Goal: Task Accomplishment & Management: Complete application form

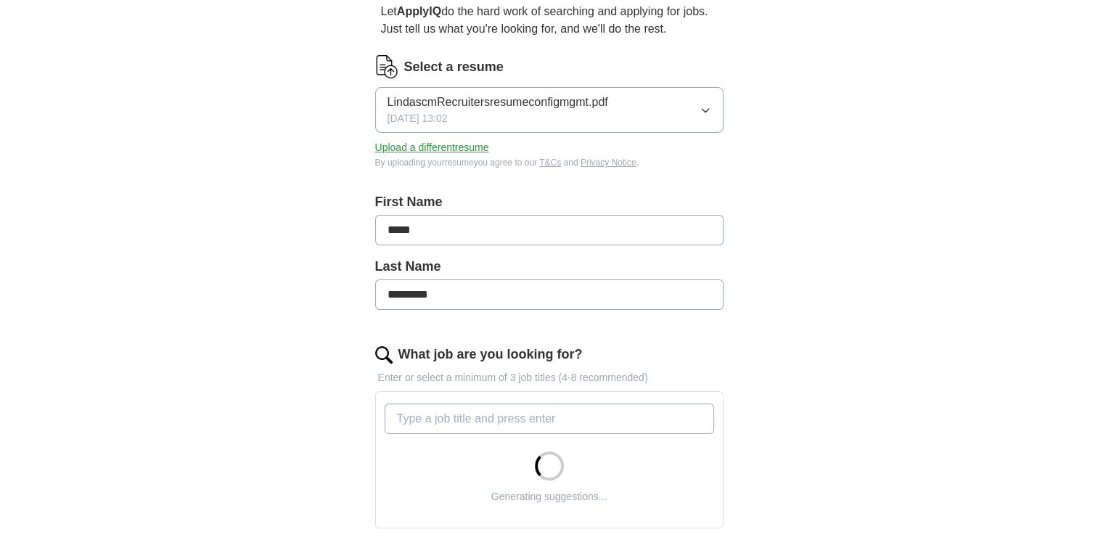
scroll to position [145, 0]
click at [535, 410] on input "What job are you looking for?" at bounding box center [548, 416] width 329 height 30
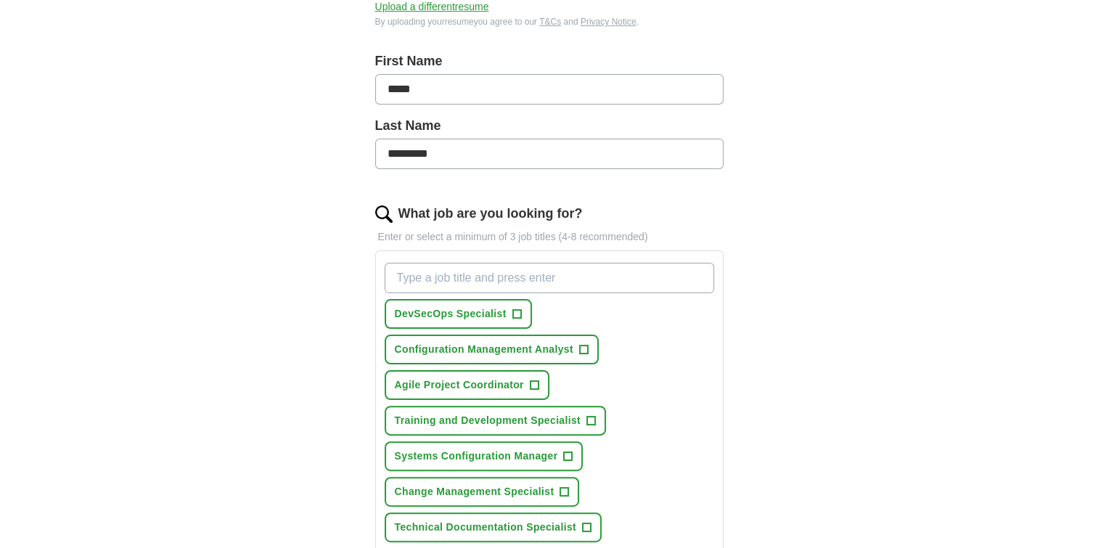
scroll to position [290, 0]
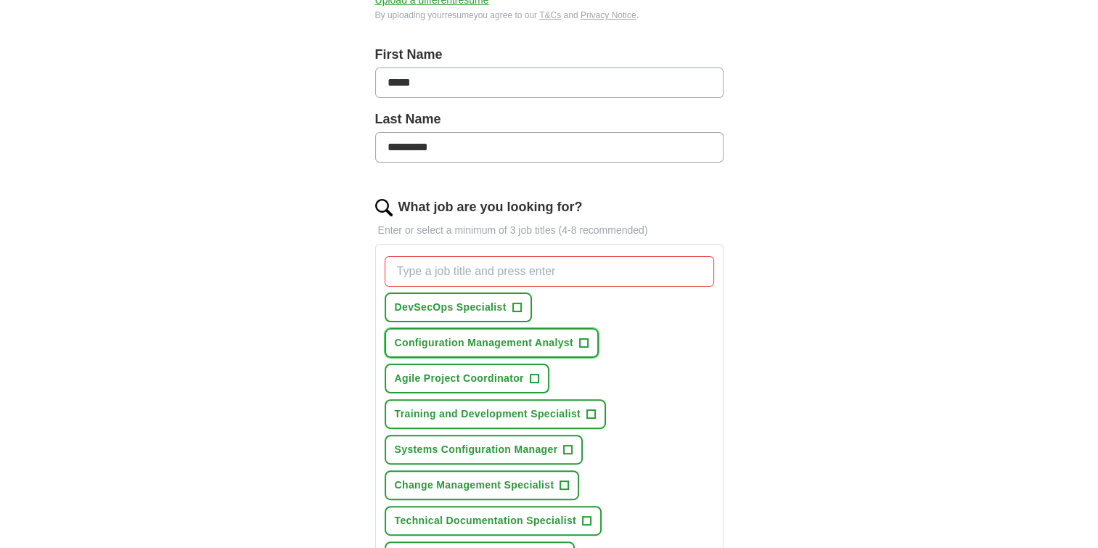
click at [582, 340] on span "+" at bounding box center [583, 343] width 9 height 12
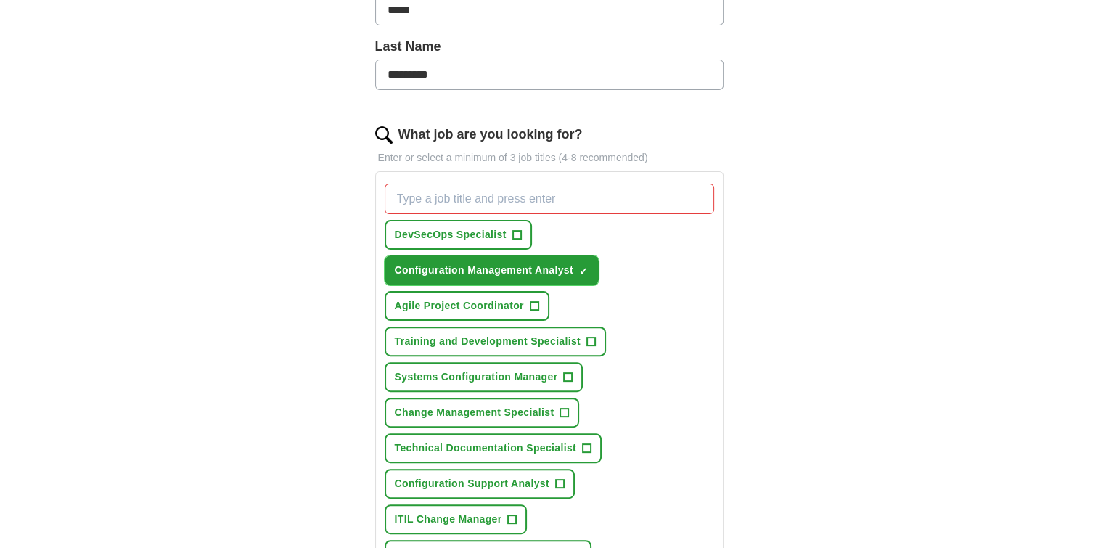
scroll to position [435, 0]
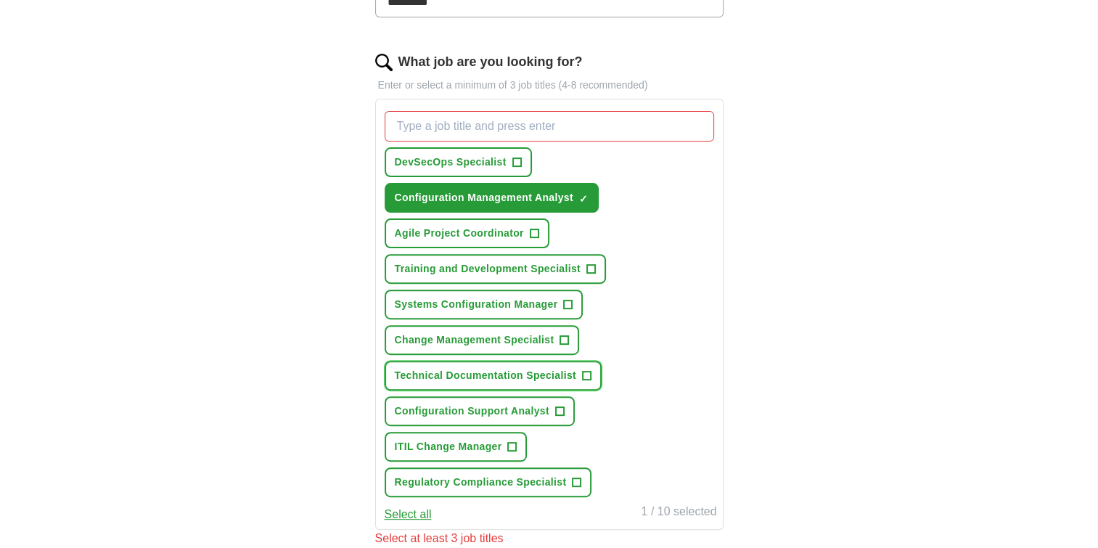
click at [592, 369] on button "Technical Documentation Specialist +" at bounding box center [492, 376] width 217 height 30
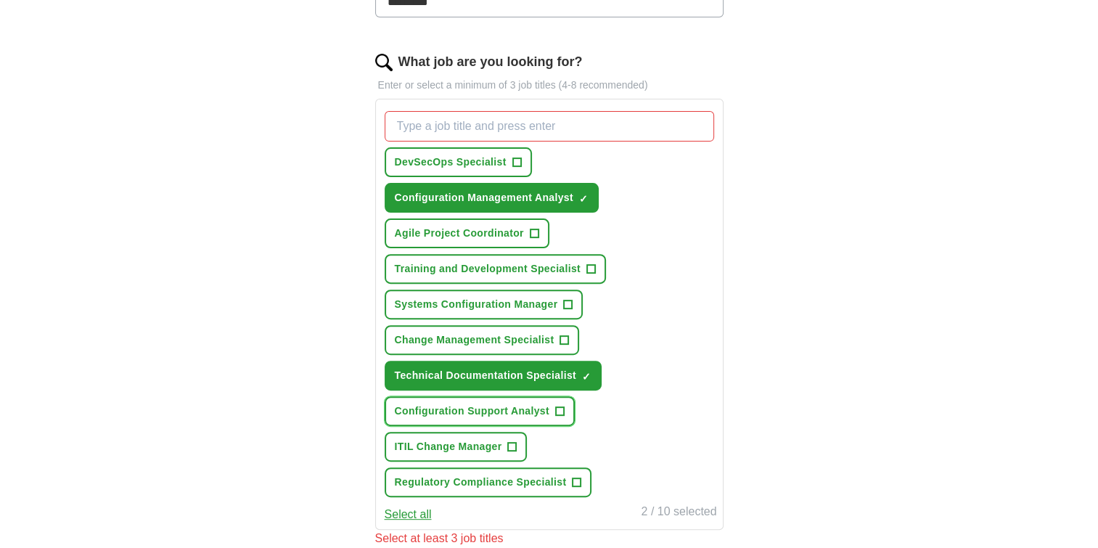
click at [560, 406] on span "+" at bounding box center [559, 412] width 9 height 12
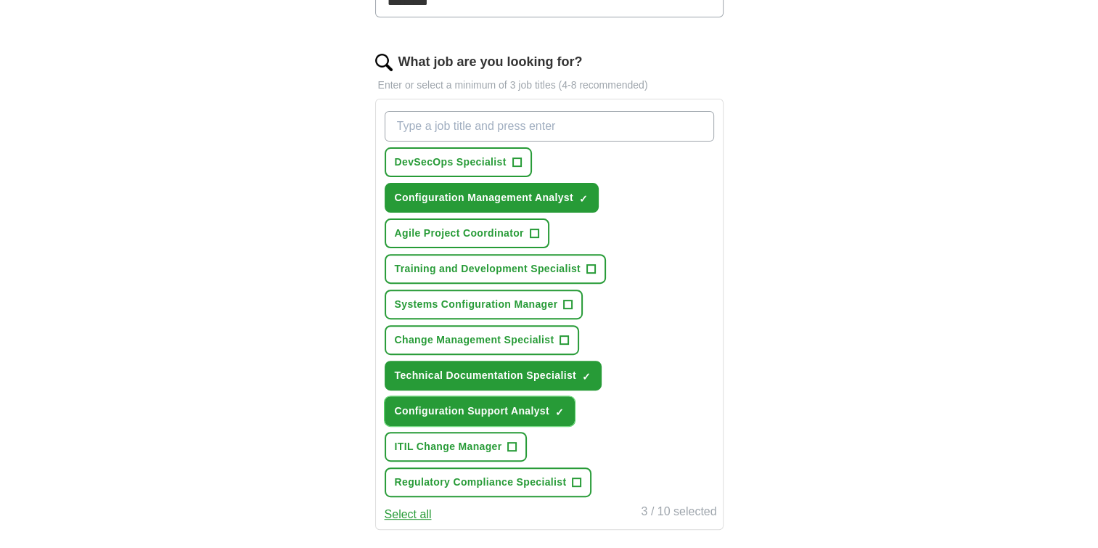
scroll to position [508, 0]
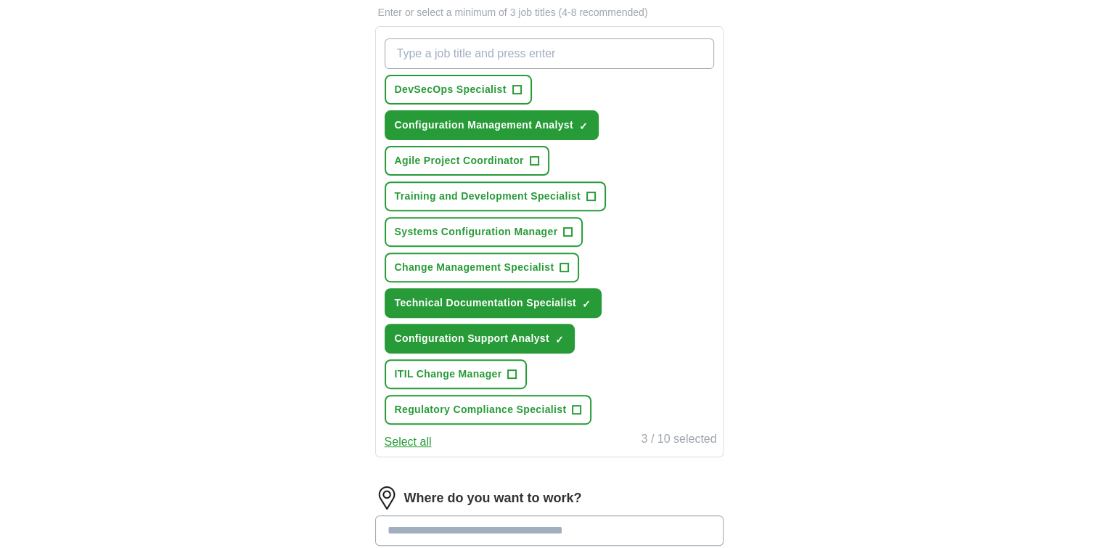
click at [450, 54] on input "What job are you looking for?" at bounding box center [548, 53] width 329 height 30
type input "document management support"
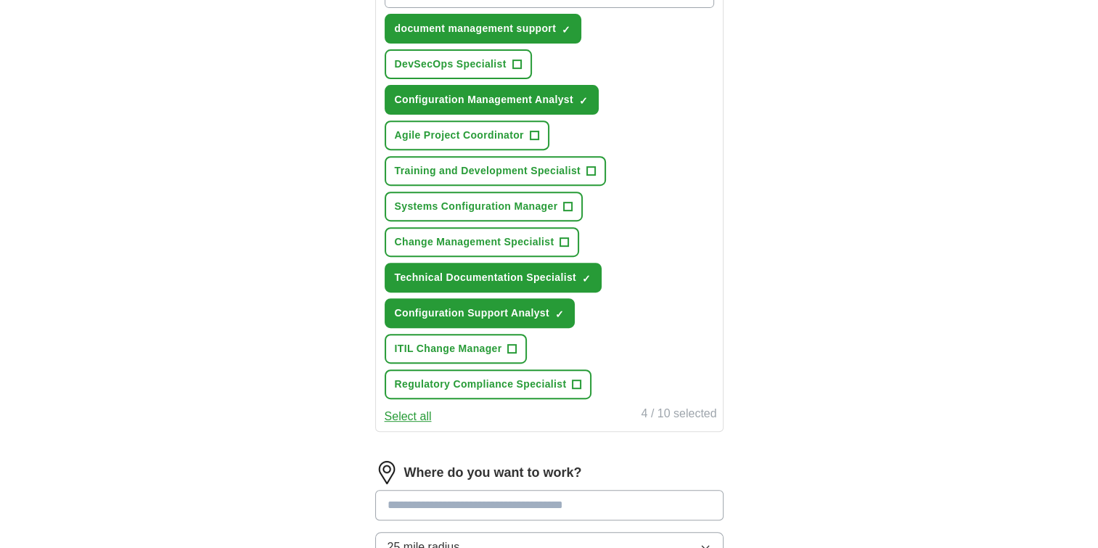
scroll to position [798, 0]
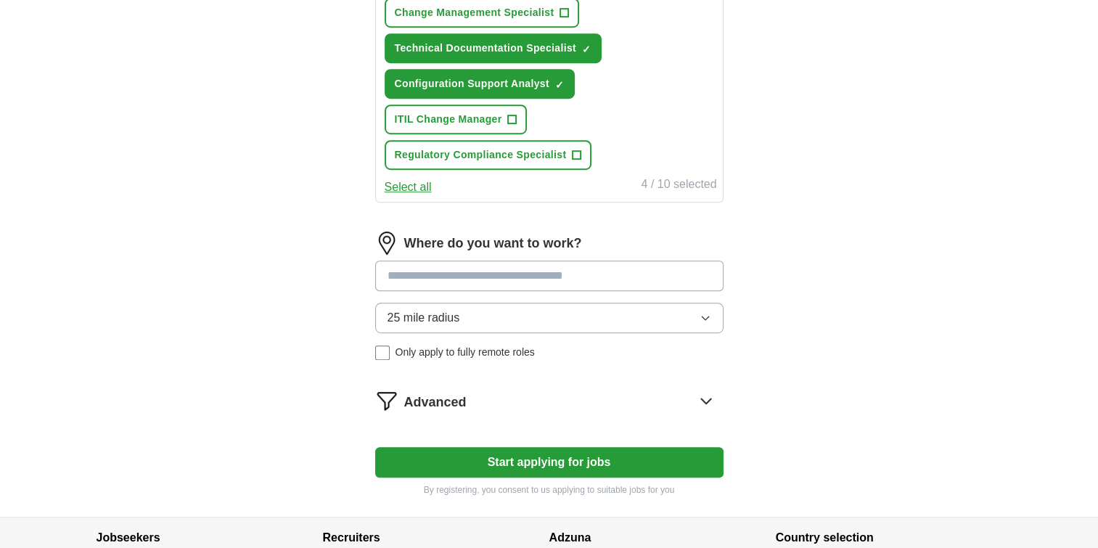
click at [685, 303] on button "25 mile radius" at bounding box center [549, 318] width 348 height 30
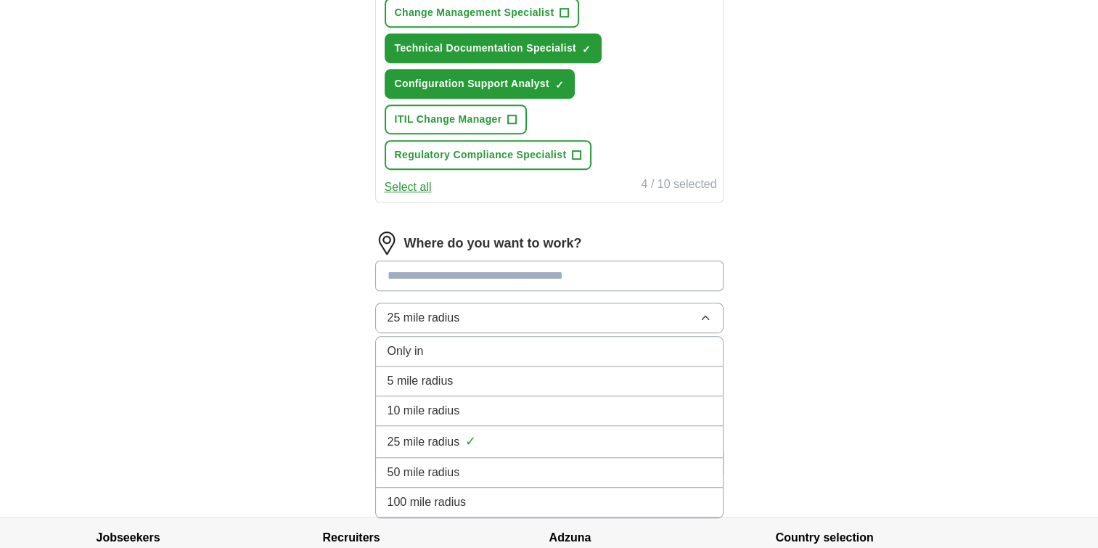
click at [458, 464] on span "50 mile radius" at bounding box center [423, 472] width 73 height 17
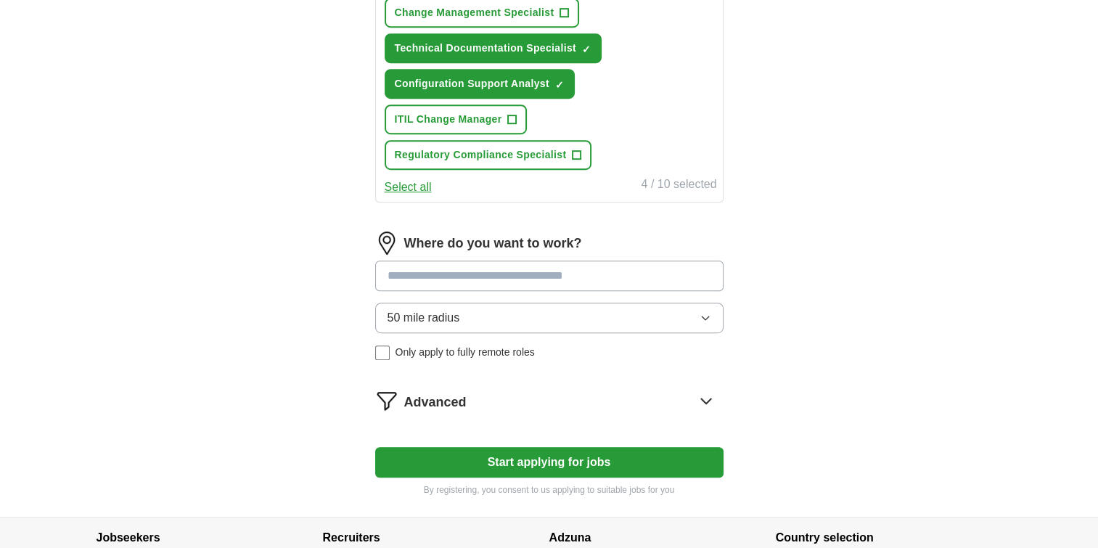
click at [556, 271] on input at bounding box center [549, 275] width 348 height 30
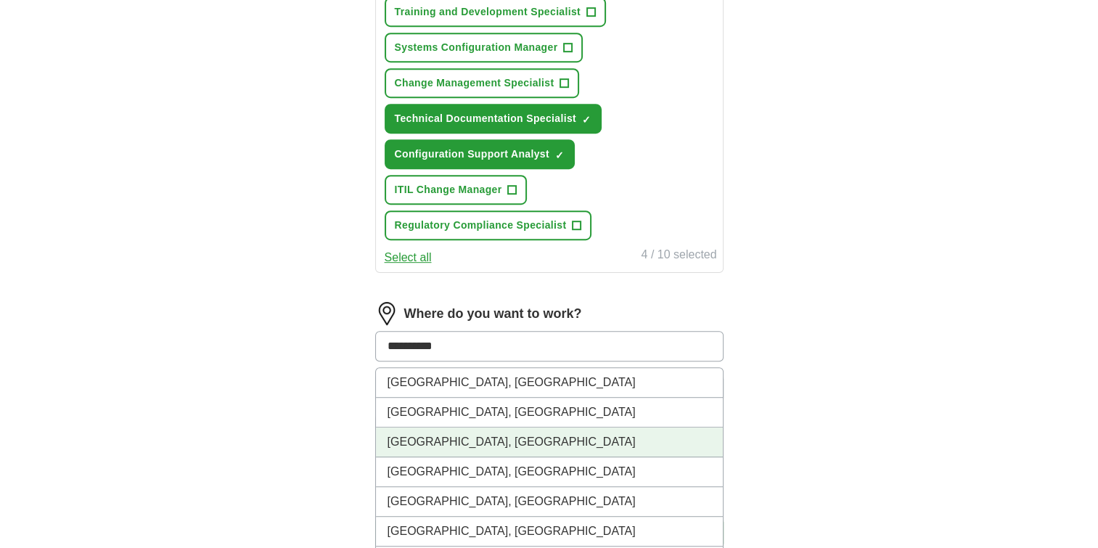
scroll to position [725, 0]
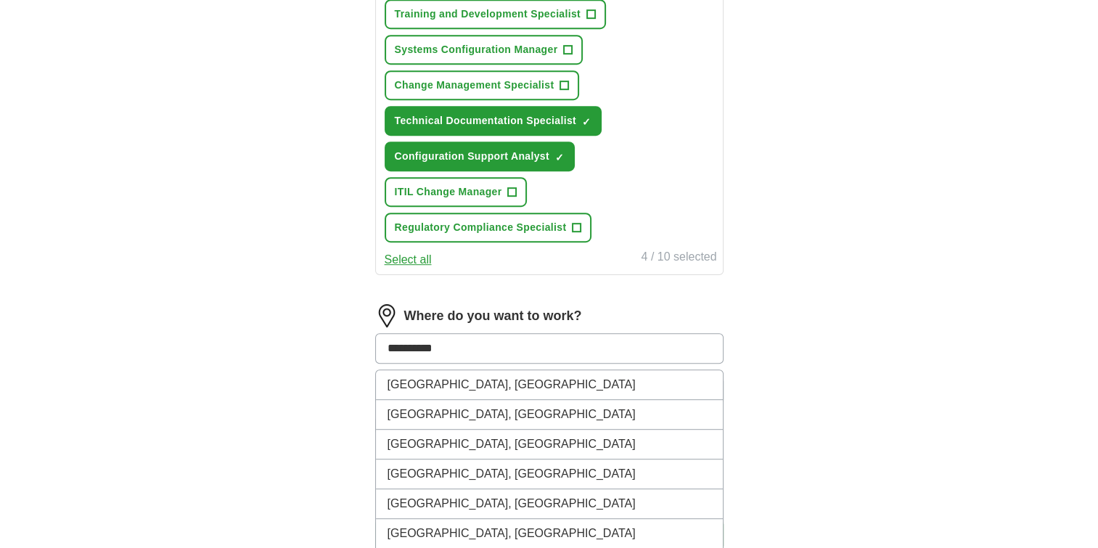
drag, startPoint x: 449, startPoint y: 348, endPoint x: 371, endPoint y: 345, distance: 78.4
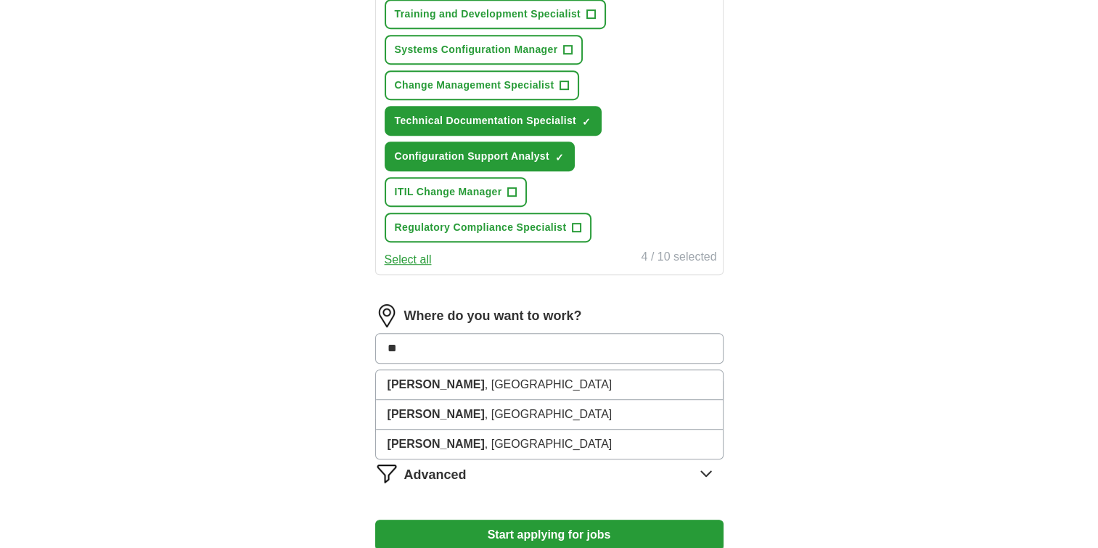
type input "*"
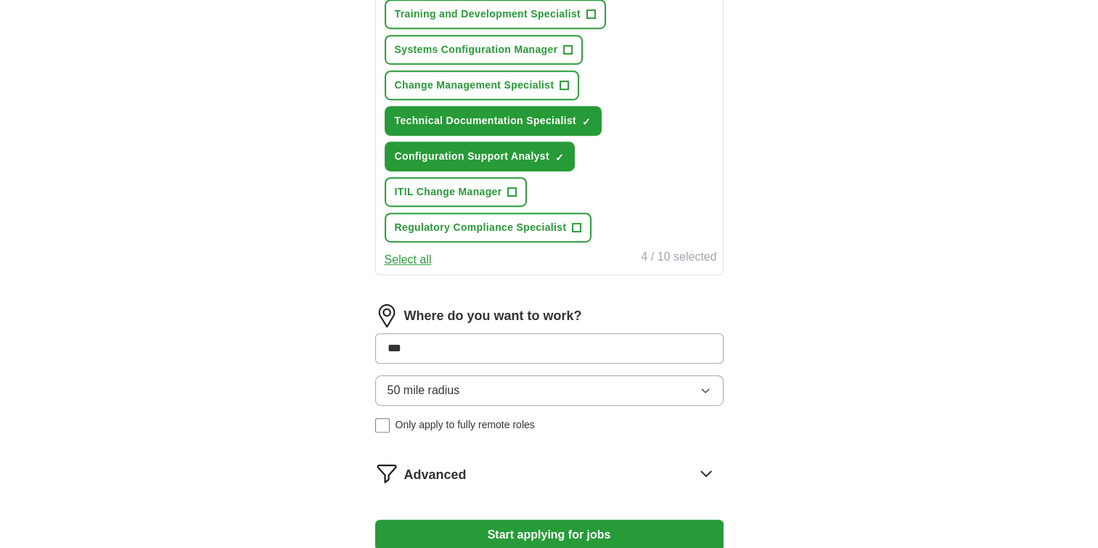
type input "****"
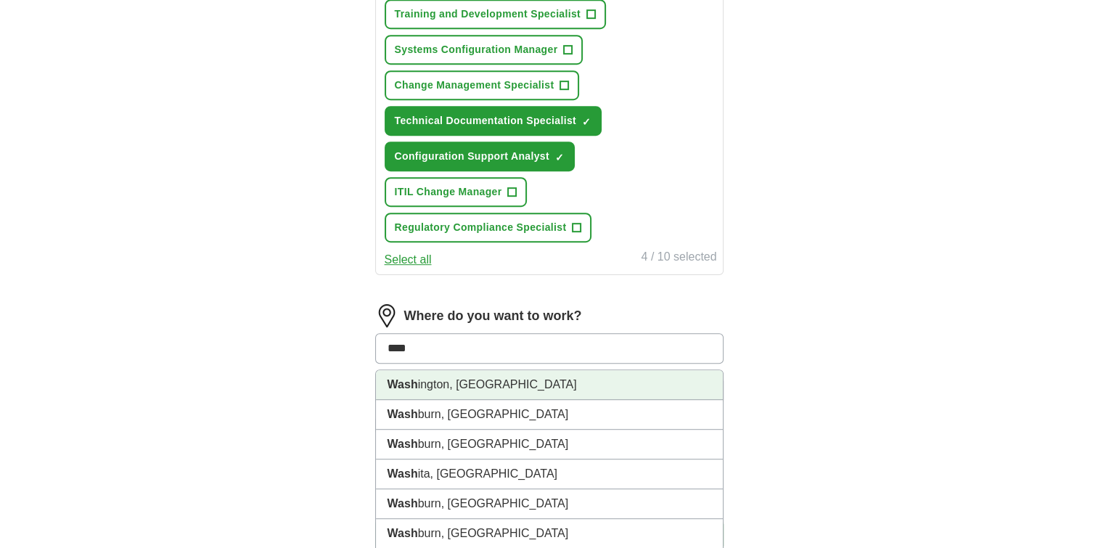
click at [427, 371] on li "Wash ington, [GEOGRAPHIC_DATA]" at bounding box center [549, 385] width 347 height 30
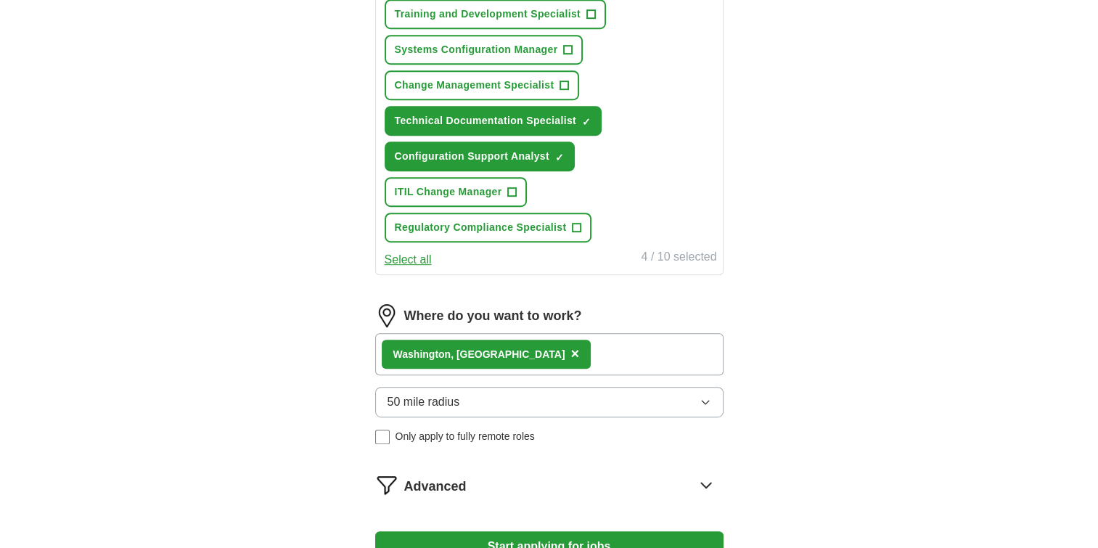
click at [551, 356] on div "Wash ington, [GEOGRAPHIC_DATA] ×" at bounding box center [549, 354] width 348 height 42
click at [569, 344] on div "Wash ington, [GEOGRAPHIC_DATA] ×" at bounding box center [549, 354] width 348 height 42
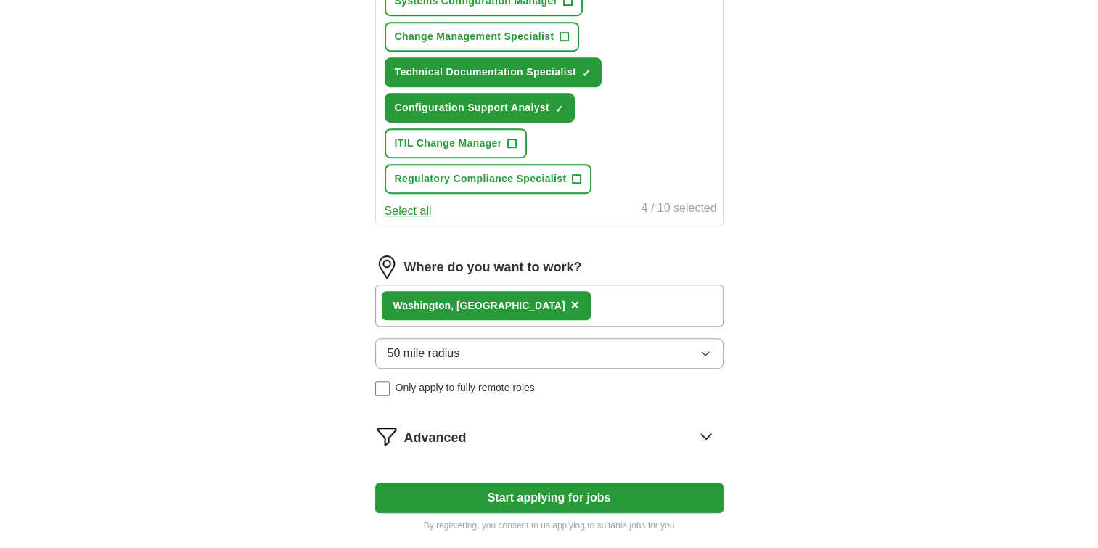
scroll to position [798, 0]
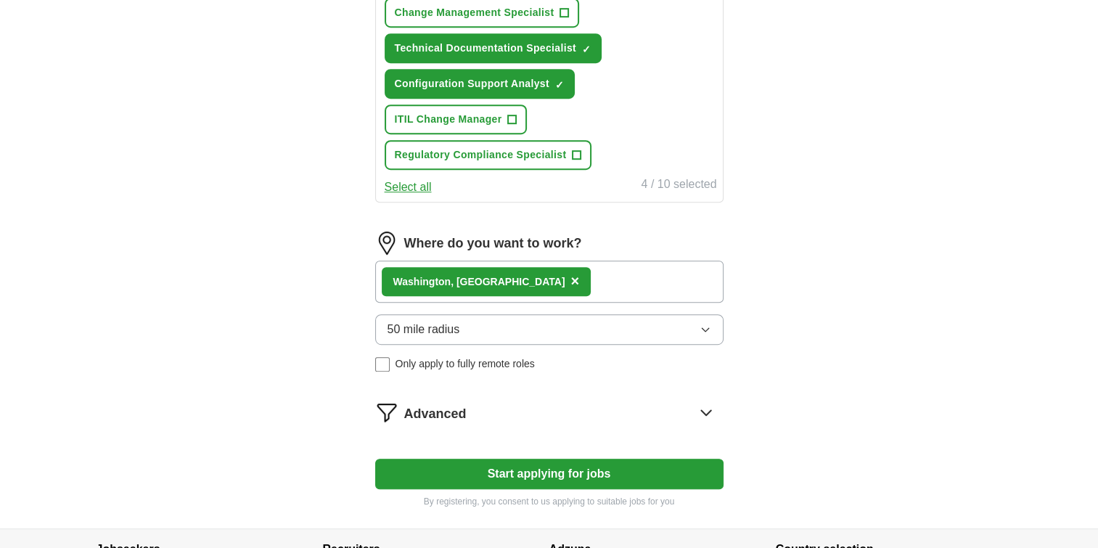
click at [708, 406] on icon at bounding box center [705, 411] width 23 height 23
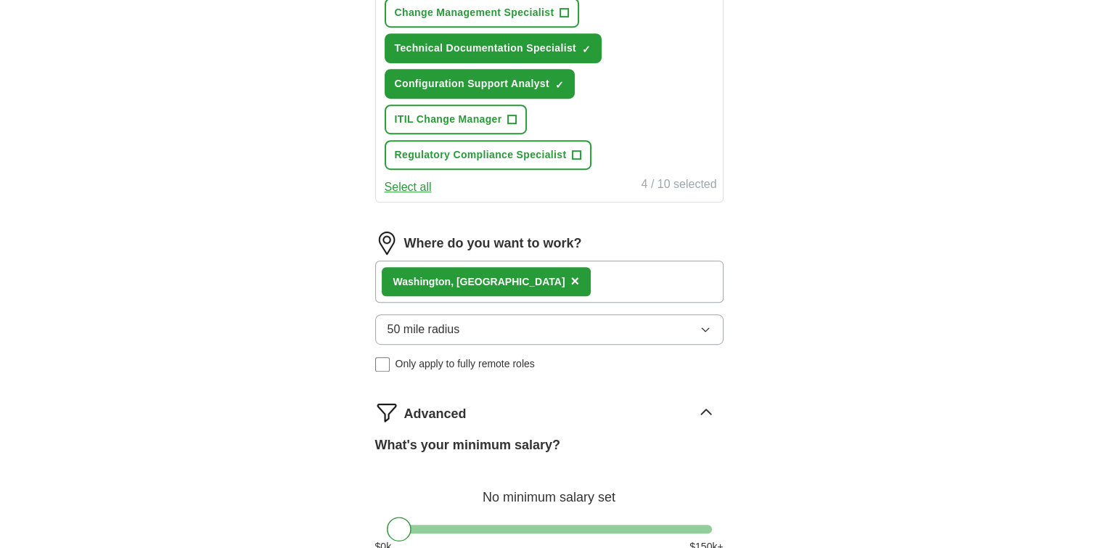
click at [569, 276] on div "Wash ington, [GEOGRAPHIC_DATA] ×" at bounding box center [549, 281] width 348 height 42
click at [570, 273] on span "×" at bounding box center [574, 281] width 9 height 16
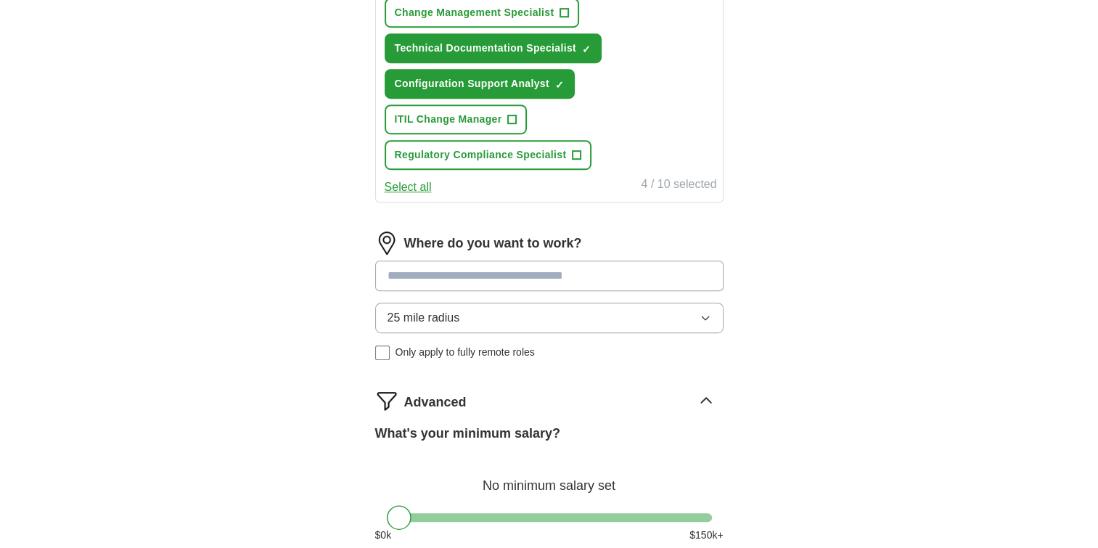
click at [497, 276] on input at bounding box center [549, 275] width 348 height 30
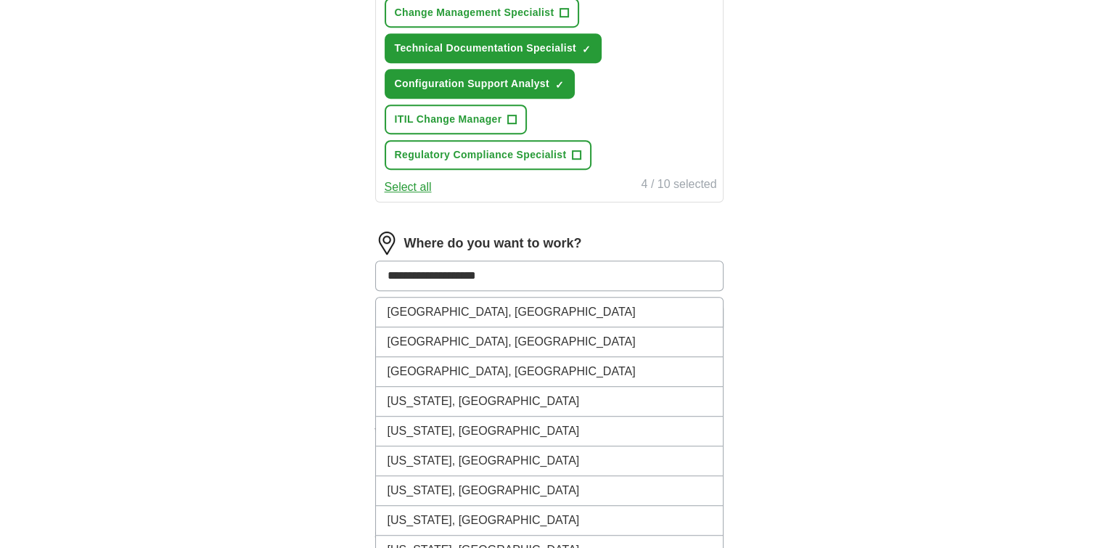
type input "**********"
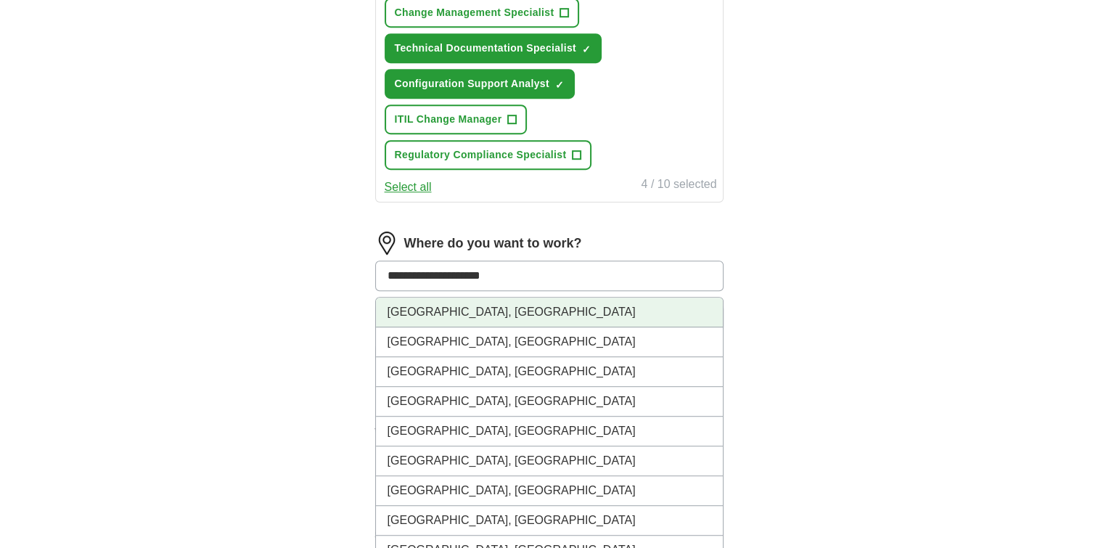
click at [482, 305] on li "[GEOGRAPHIC_DATA], [GEOGRAPHIC_DATA]" at bounding box center [549, 312] width 347 height 30
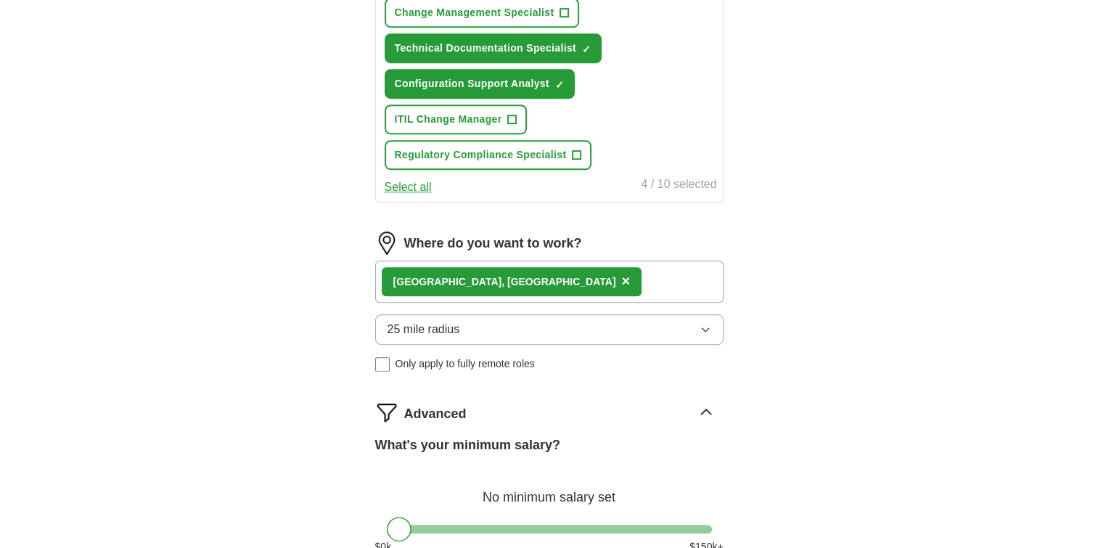
click at [537, 287] on div "[GEOGRAPHIC_DATA], [GEOGRAPHIC_DATA] ×" at bounding box center [549, 281] width 348 height 42
click at [466, 273] on div "[GEOGRAPHIC_DATA], [GEOGRAPHIC_DATA] ×" at bounding box center [512, 281] width 260 height 29
click at [621, 273] on span "×" at bounding box center [625, 281] width 9 height 16
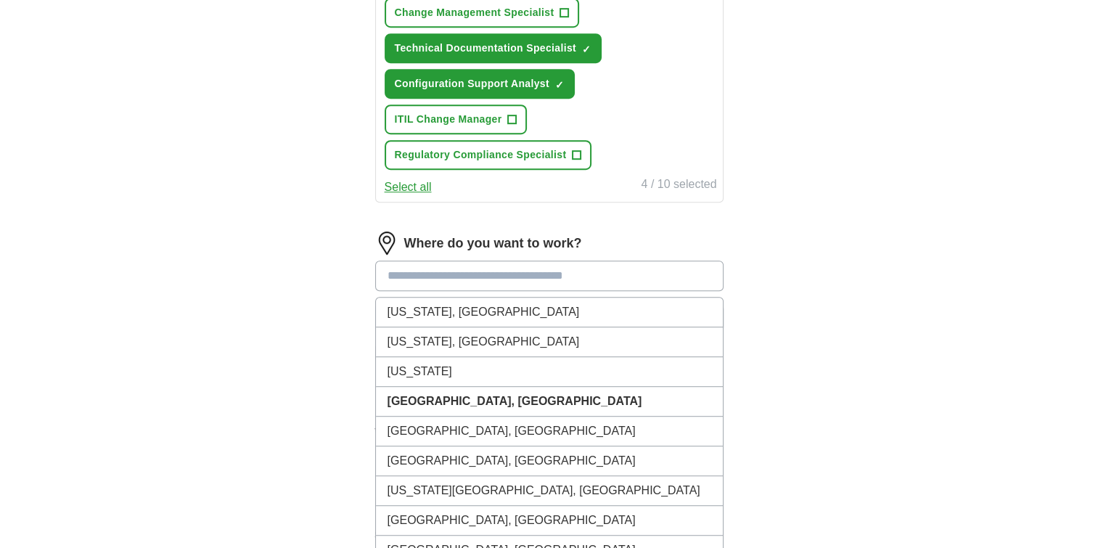
click at [476, 270] on input at bounding box center [549, 275] width 348 height 30
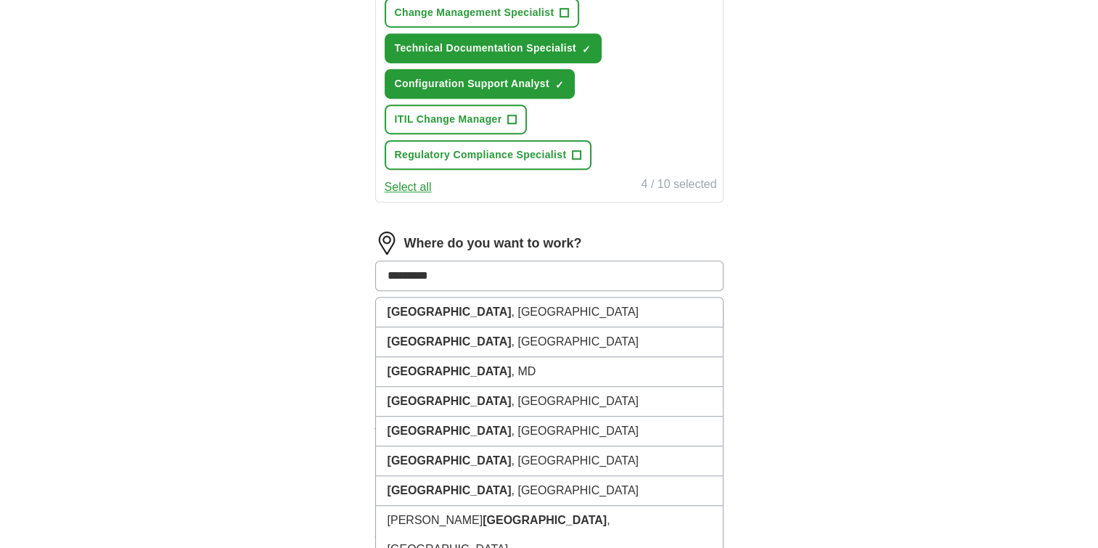
type input "**********"
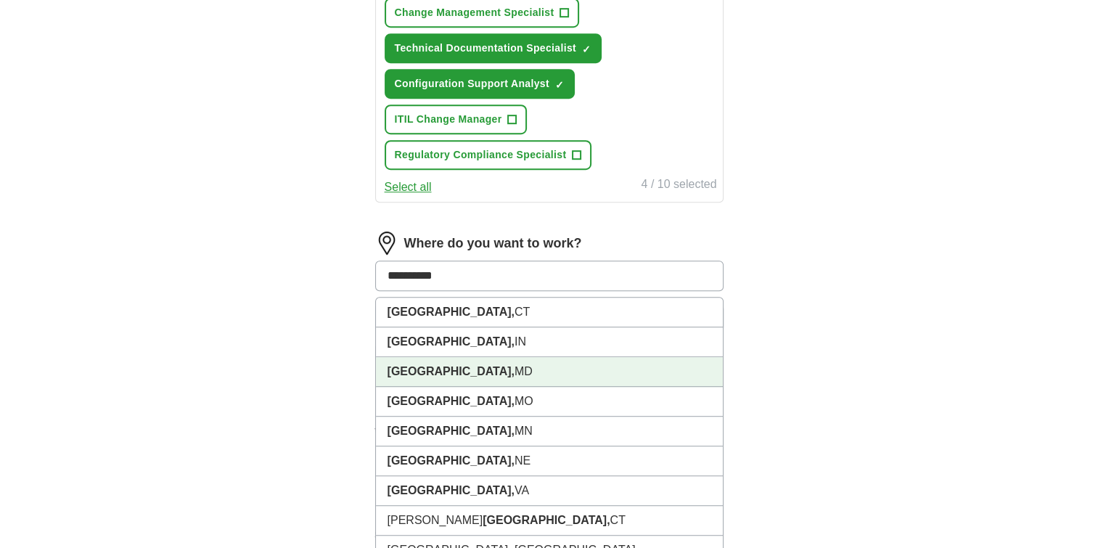
click at [476, 362] on li "[GEOGRAPHIC_DATA], [GEOGRAPHIC_DATA]" at bounding box center [549, 372] width 347 height 30
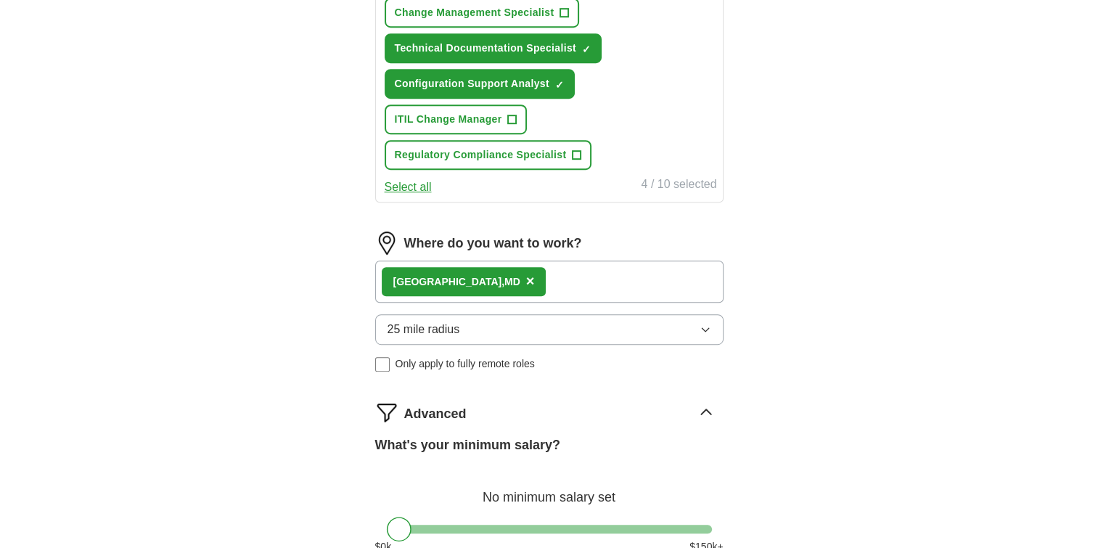
click at [501, 325] on button "25 mile radius" at bounding box center [549, 329] width 348 height 30
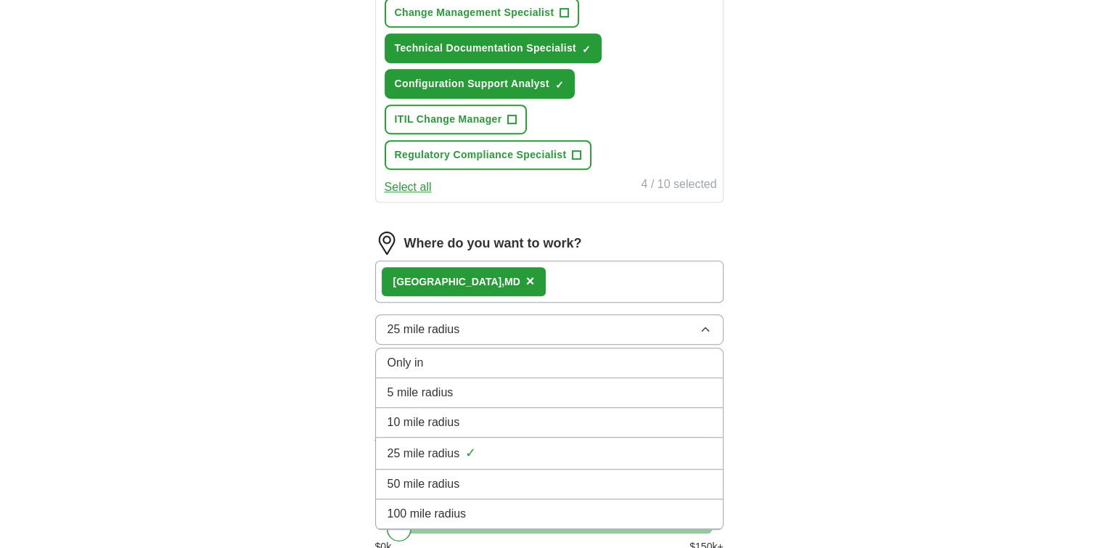
click at [456, 475] on span "50 mile radius" at bounding box center [423, 483] width 73 height 17
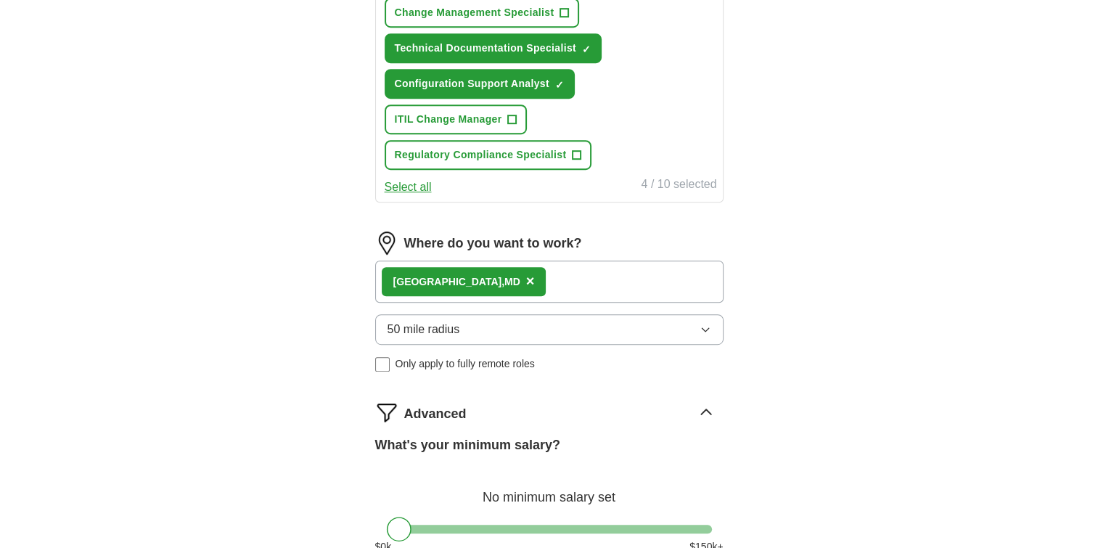
click at [526, 273] on span "×" at bounding box center [530, 281] width 9 height 16
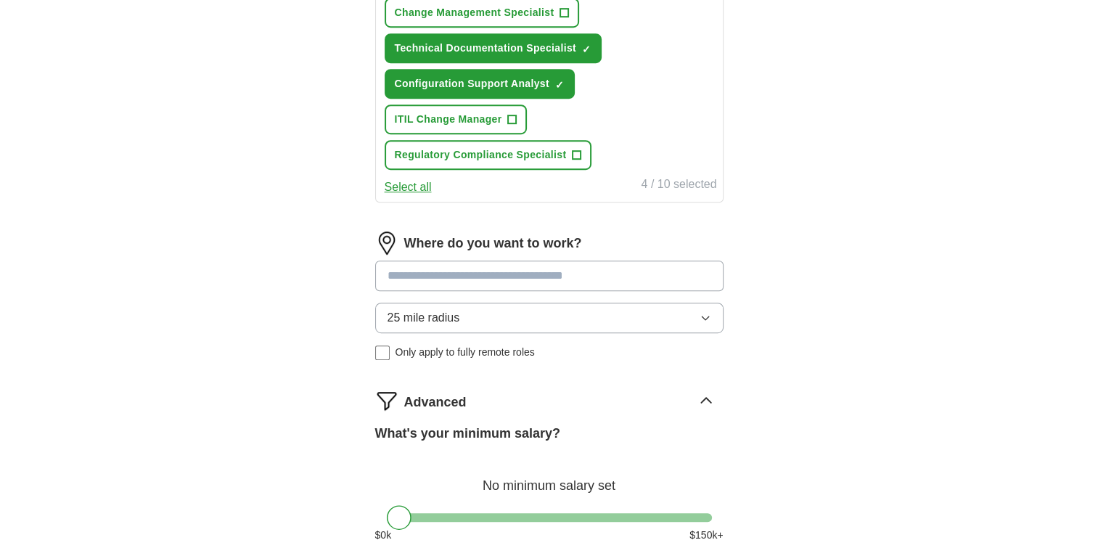
click at [473, 271] on input at bounding box center [549, 275] width 348 height 30
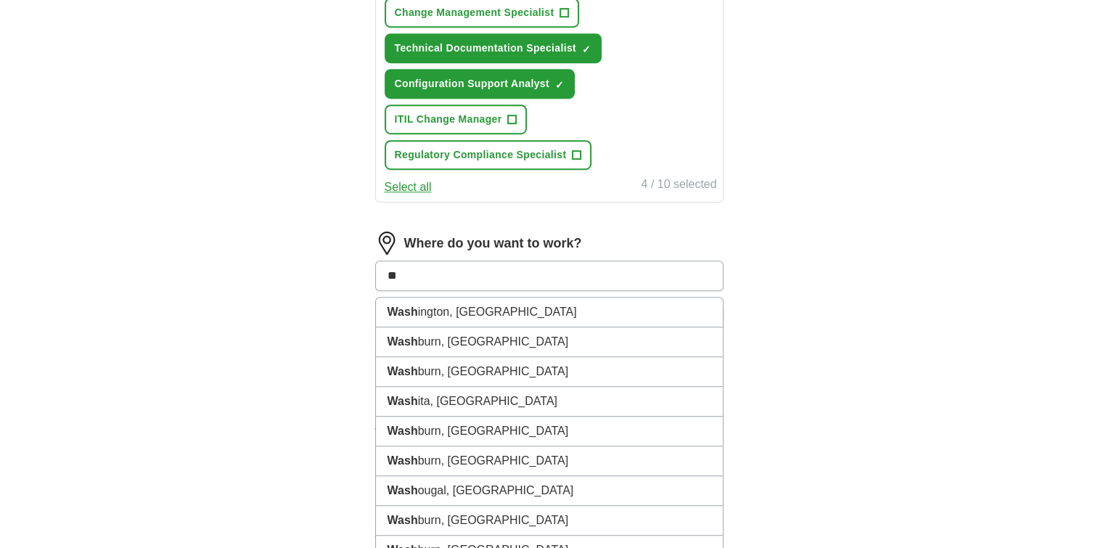
type input "*"
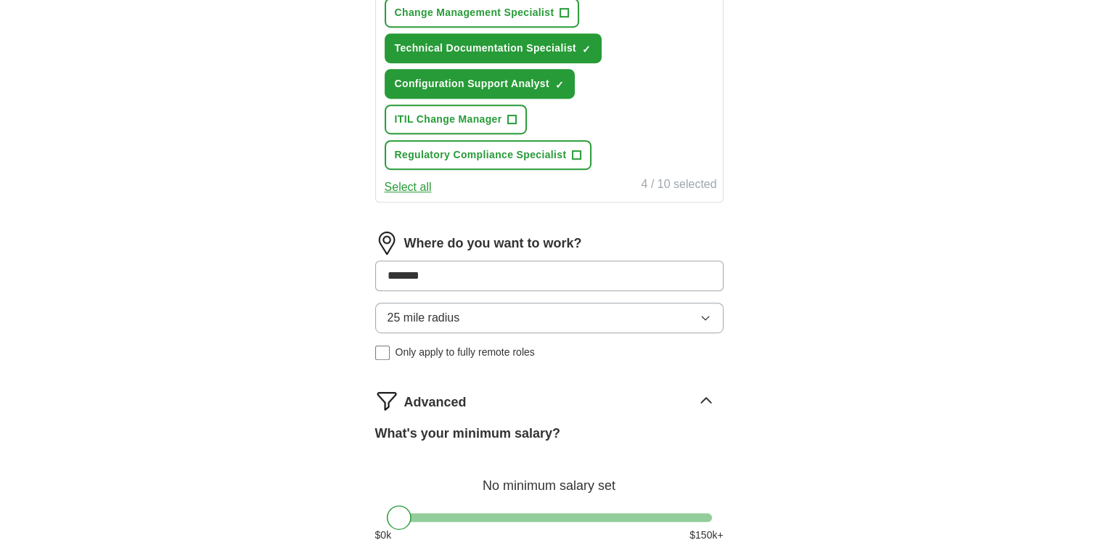
type input "********"
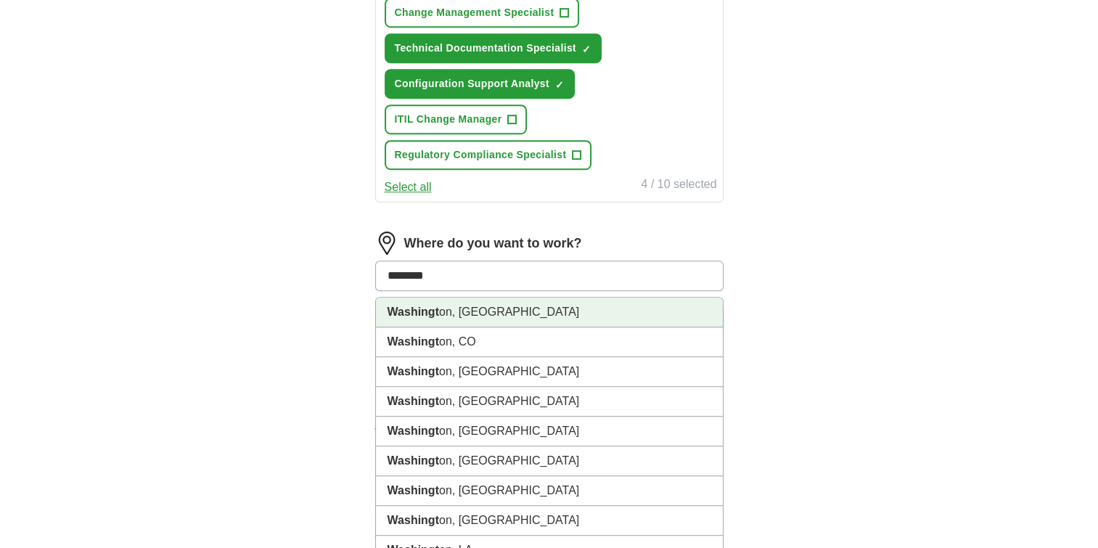
click at [461, 297] on li "Washingt on, [GEOGRAPHIC_DATA]" at bounding box center [549, 312] width 347 height 30
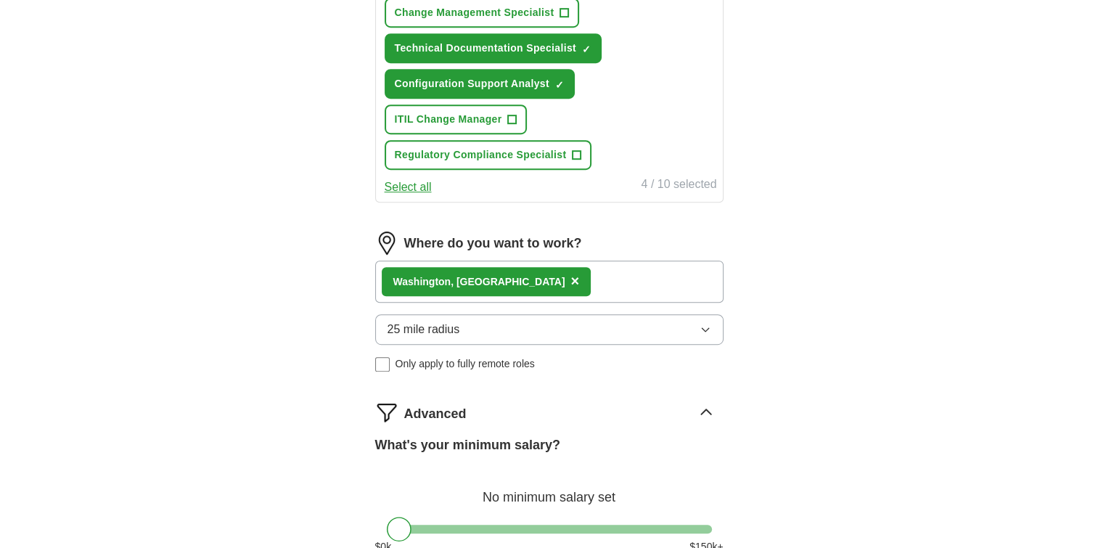
click at [501, 320] on button "25 mile radius" at bounding box center [549, 329] width 348 height 30
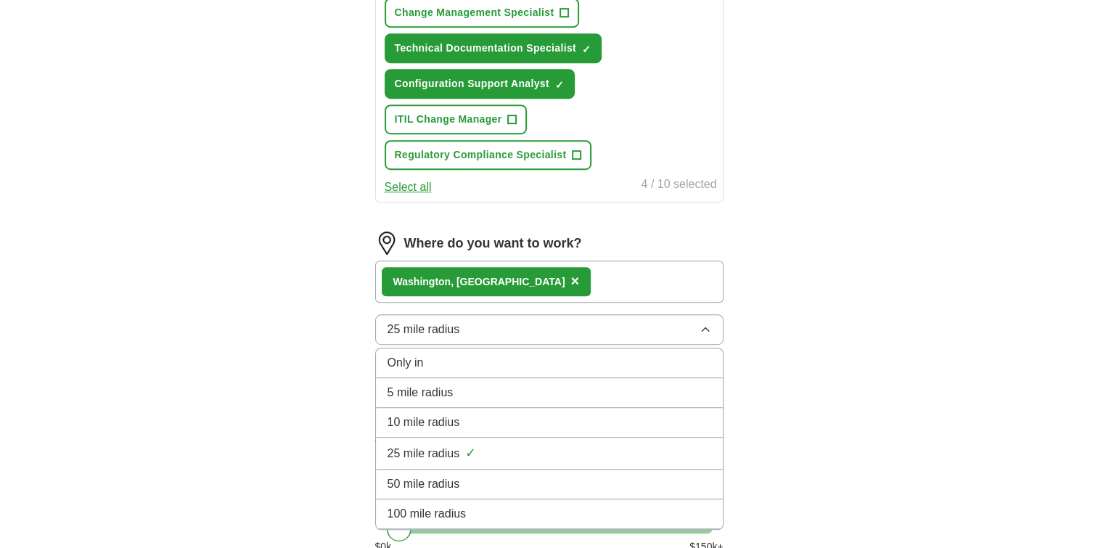
click at [450, 475] on span "50 mile radius" at bounding box center [423, 483] width 73 height 17
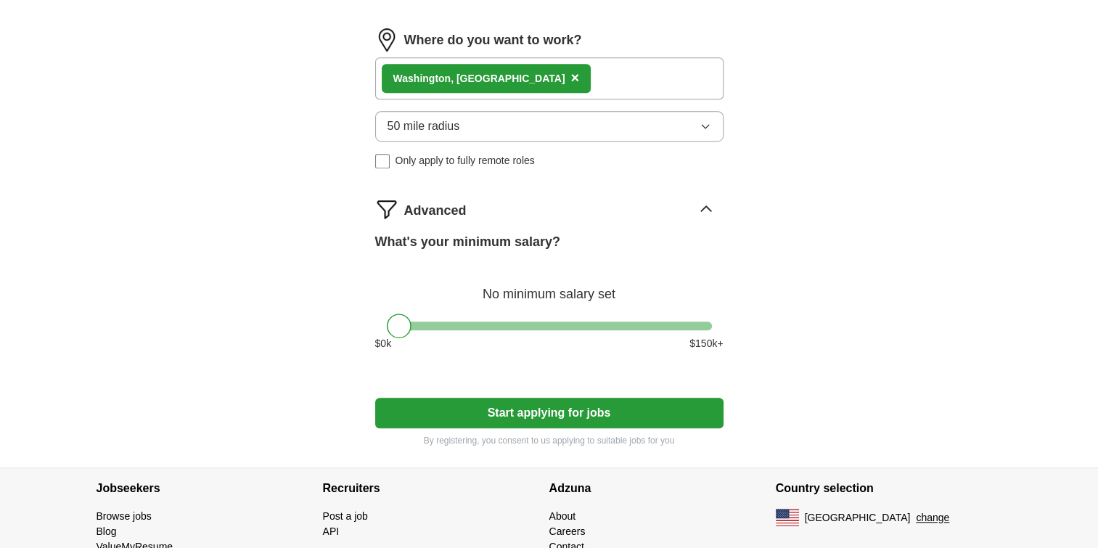
scroll to position [1016, 0]
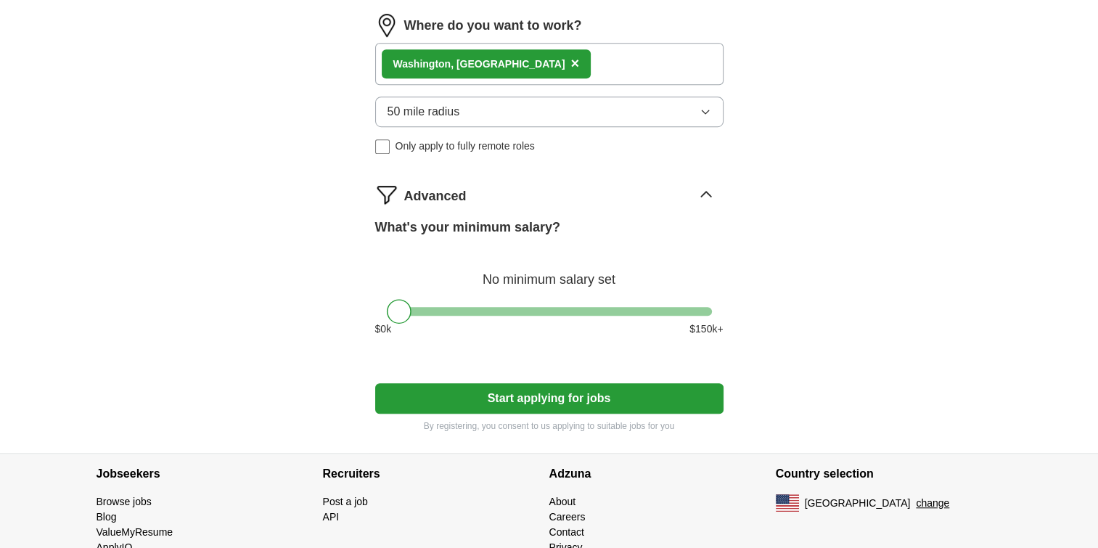
click at [554, 384] on button "Start applying for jobs" at bounding box center [549, 398] width 348 height 30
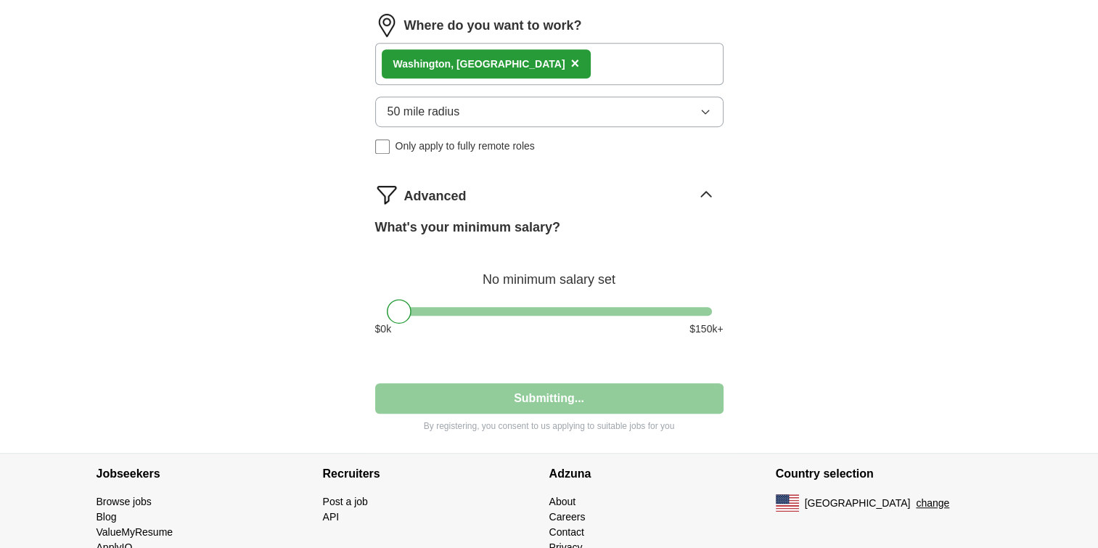
select select "**"
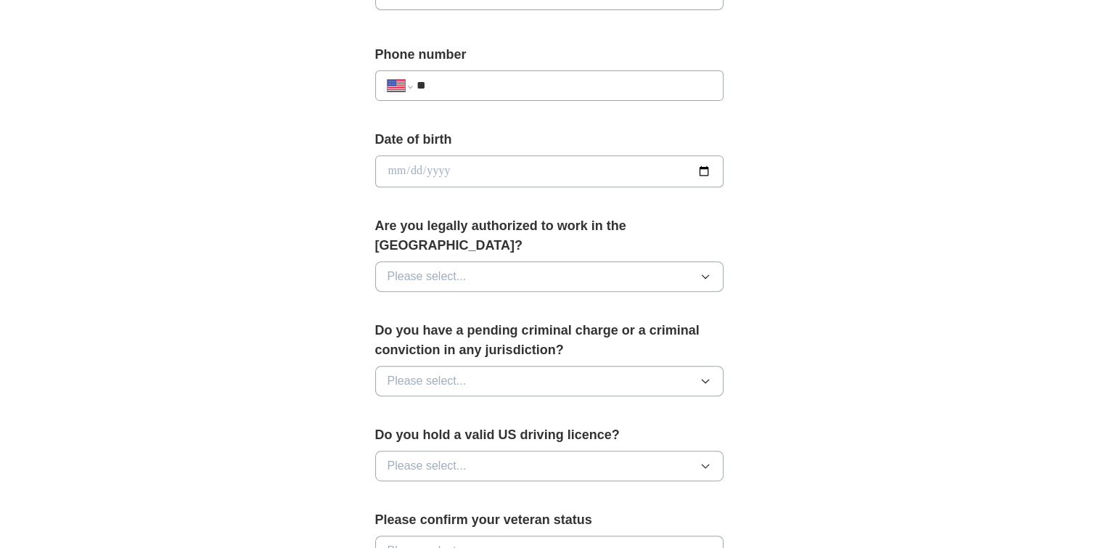
scroll to position [580, 0]
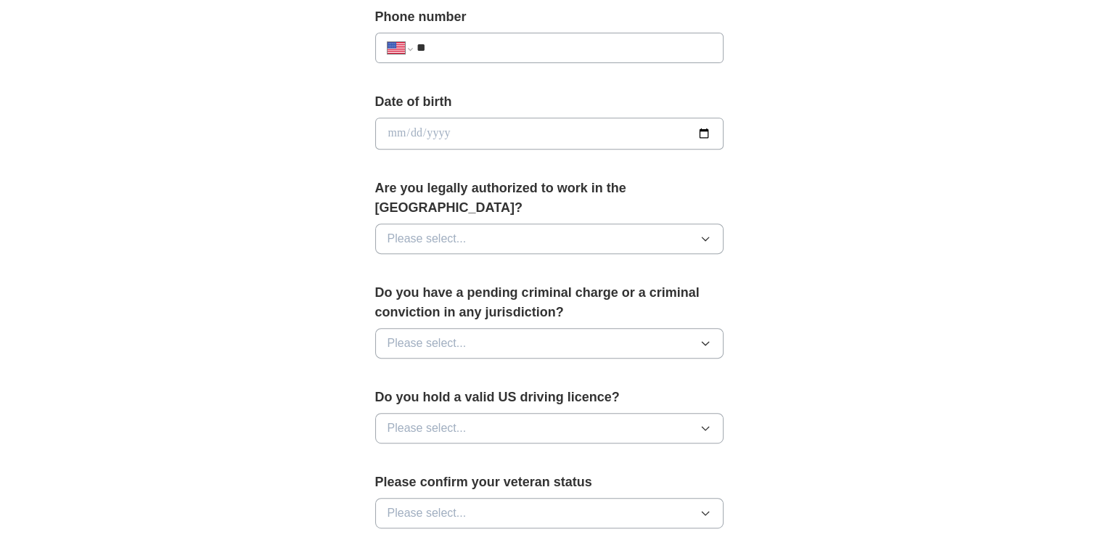
click at [450, 334] on span "Please select..." at bounding box center [426, 342] width 79 height 17
click at [406, 398] on div "No" at bounding box center [549, 406] width 324 height 17
click at [514, 223] on button "Please select..." at bounding box center [549, 238] width 348 height 30
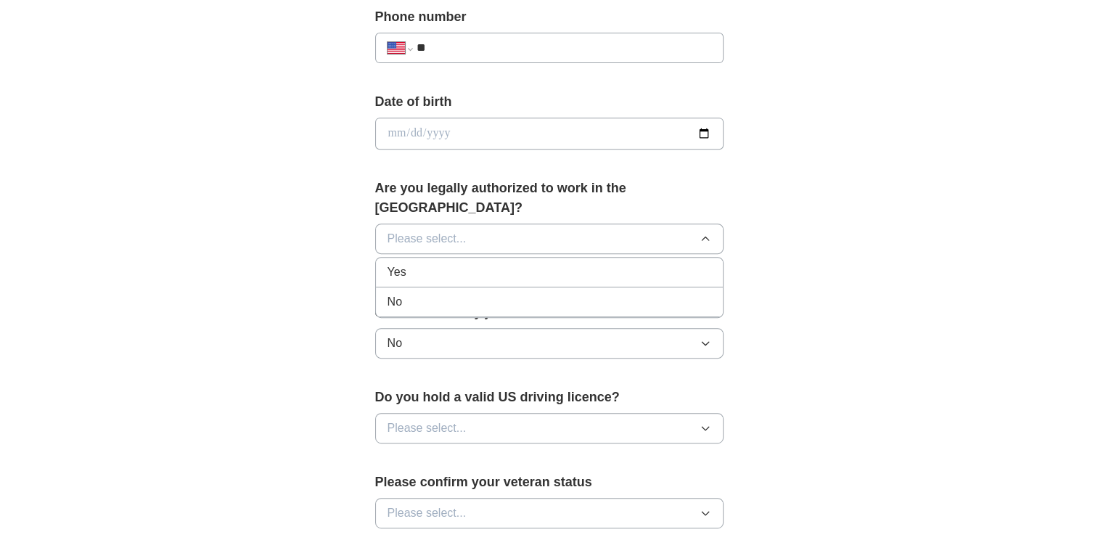
click at [479, 263] on div "Yes" at bounding box center [549, 271] width 324 height 17
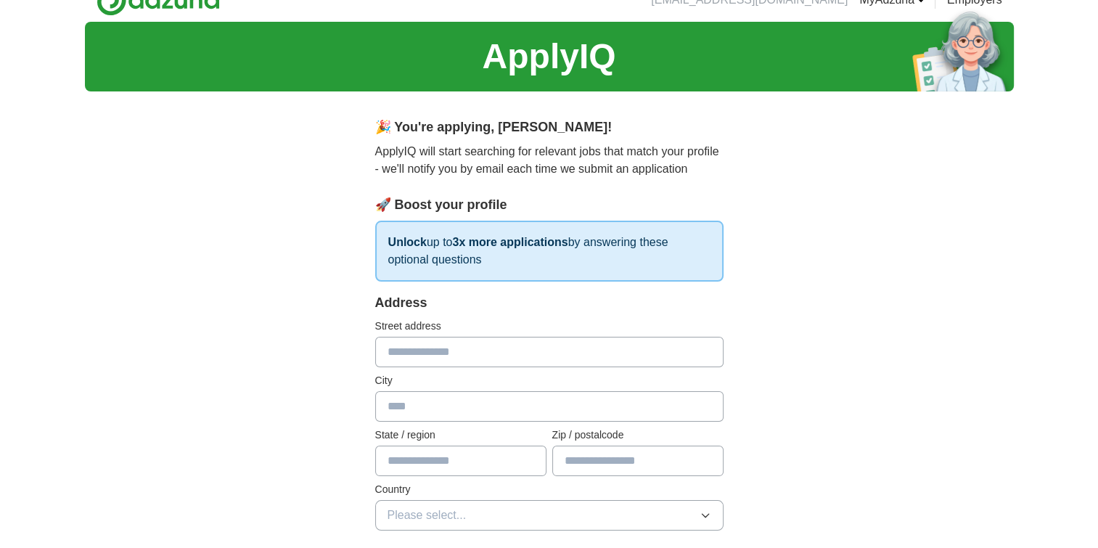
scroll to position [0, 0]
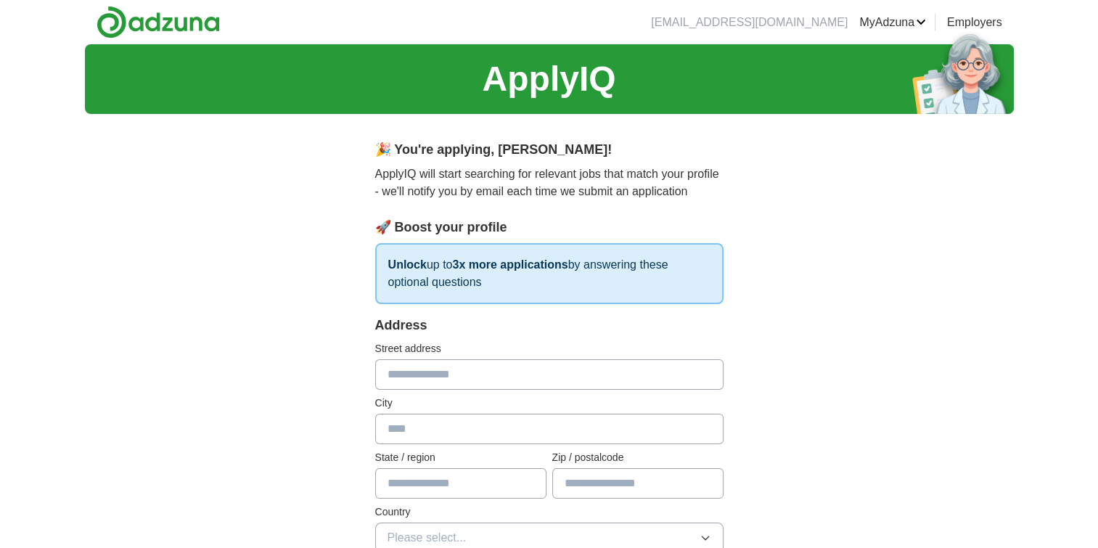
click at [0, 0] on link "Posted jobs" at bounding box center [0, 0] width 0 height 0
